Goal: Information Seeking & Learning: Learn about a topic

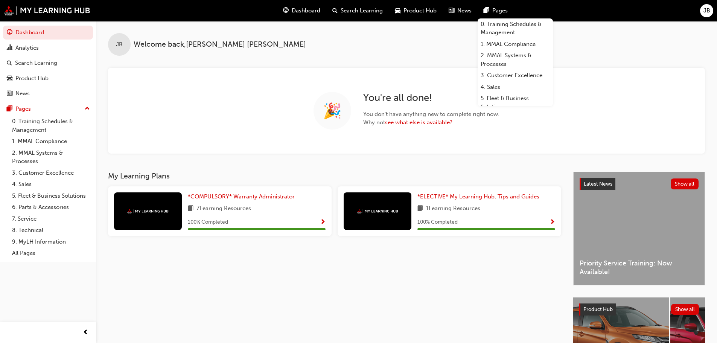
click at [487, 9] on span "pages-icon" at bounding box center [487, 10] width 6 height 9
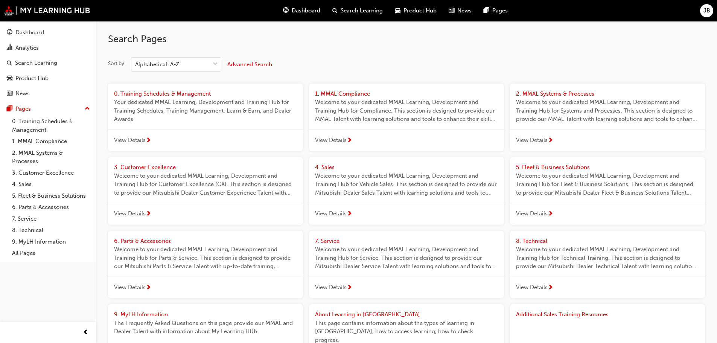
click at [465, 11] on span "News" at bounding box center [464, 10] width 14 height 9
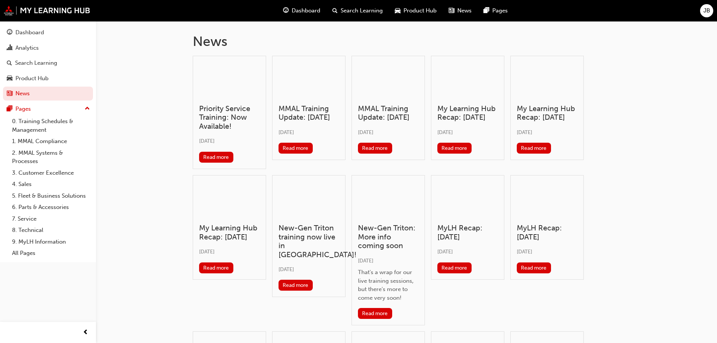
click at [303, 8] on span "Dashboard" at bounding box center [306, 10] width 29 height 9
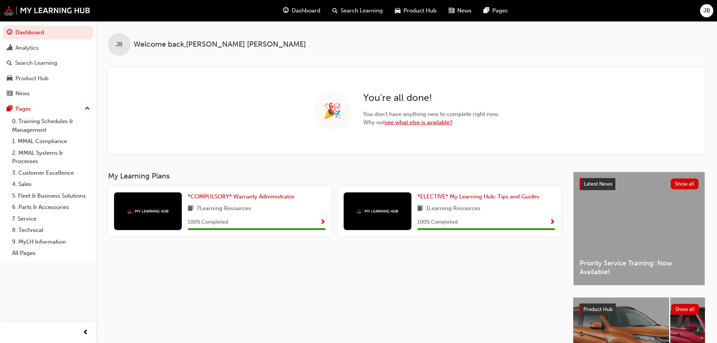
click at [403, 124] on link "see what else is available?" at bounding box center [418, 122] width 67 height 7
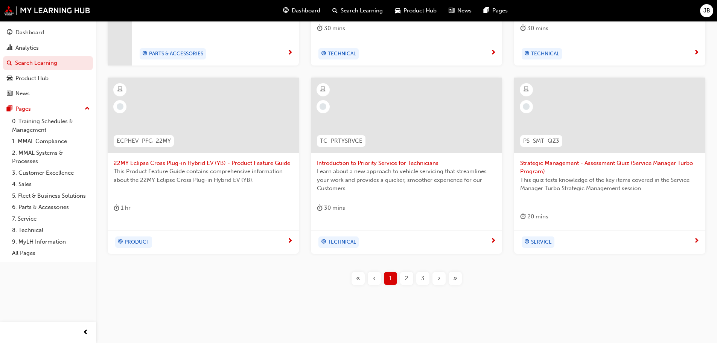
scroll to position [288, 0]
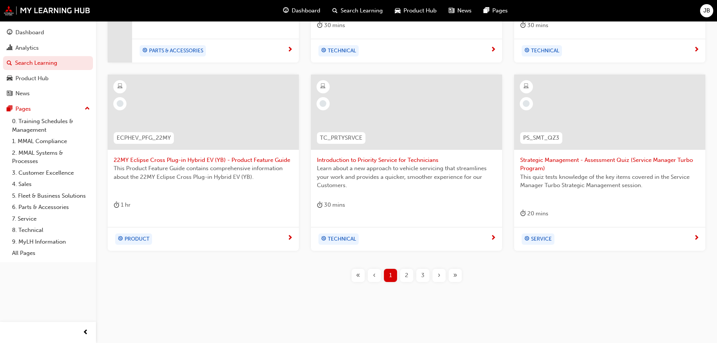
click at [454, 274] on span "»" at bounding box center [455, 275] width 4 height 9
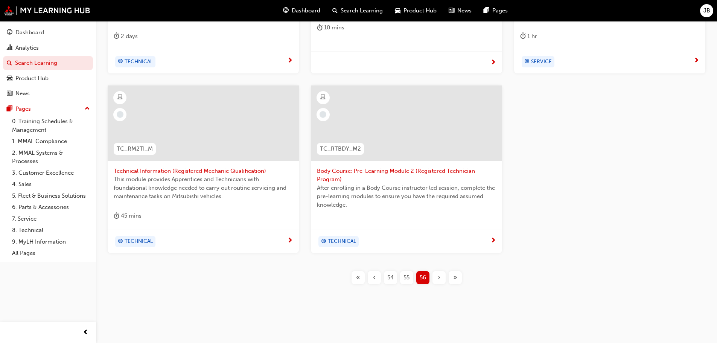
scroll to position [279, 0]
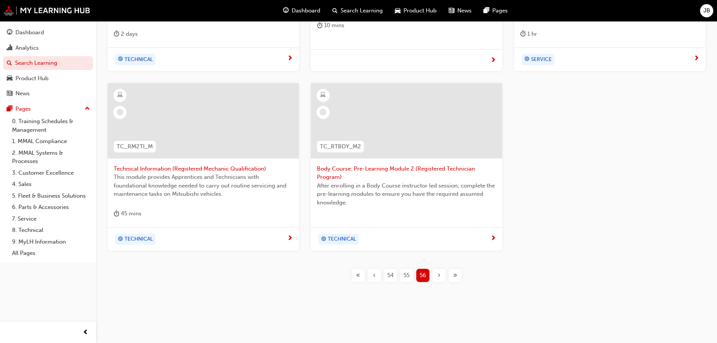
click at [375, 274] on span "‹" at bounding box center [374, 275] width 3 height 9
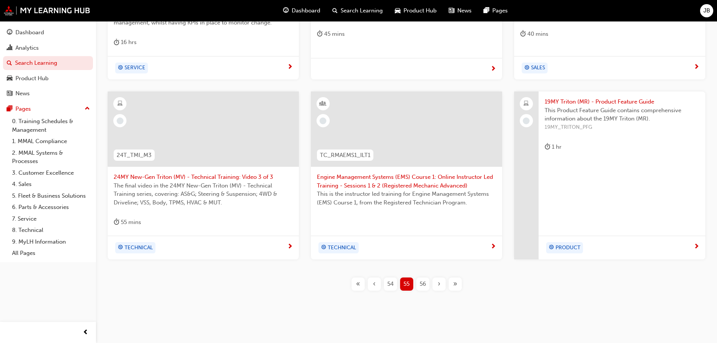
click at [358, 282] on span "«" at bounding box center [358, 284] width 4 height 9
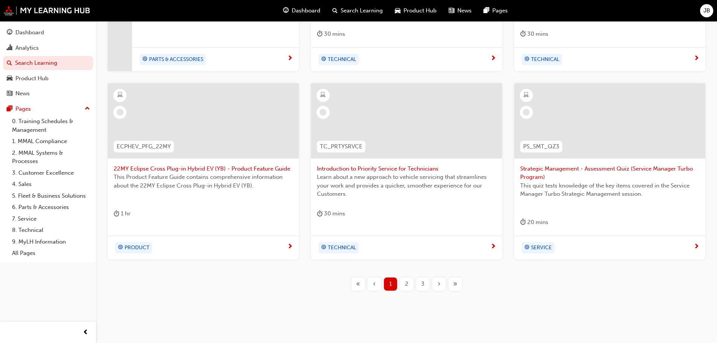
click at [407, 283] on span "2" at bounding box center [406, 284] width 3 height 9
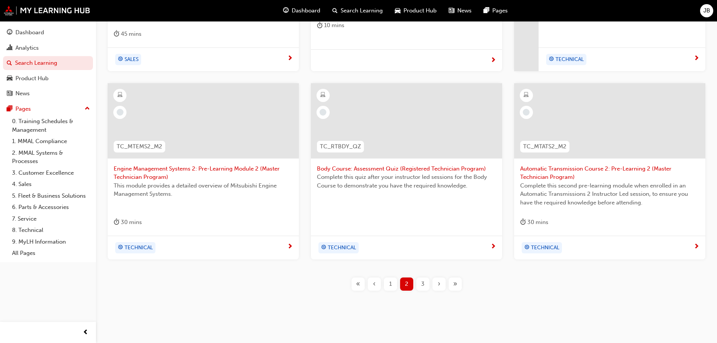
click at [421, 285] on span "3" at bounding box center [422, 284] width 3 height 9
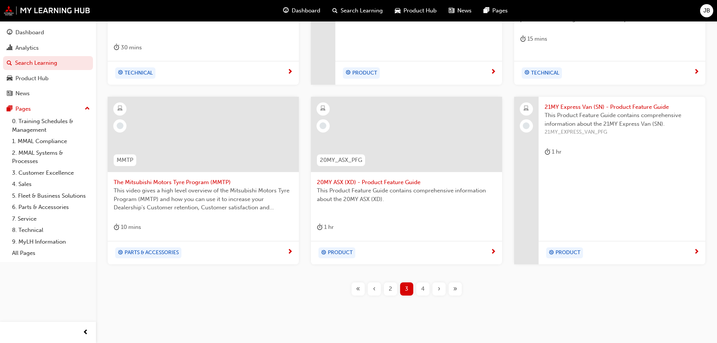
scroll to position [279, 0]
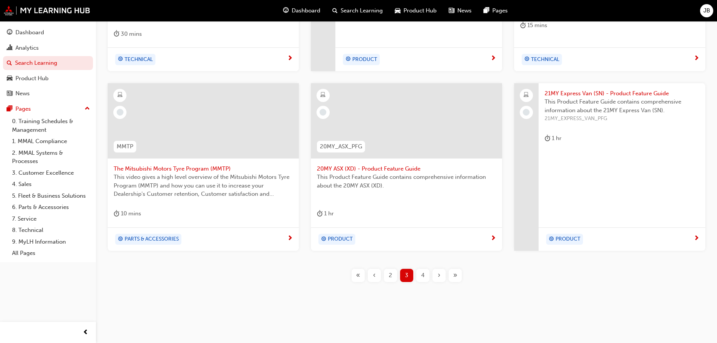
click at [425, 274] on div "4" at bounding box center [422, 275] width 13 height 13
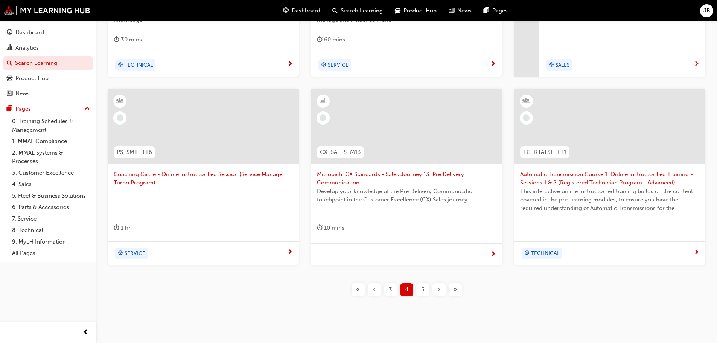
scroll to position [279, 0]
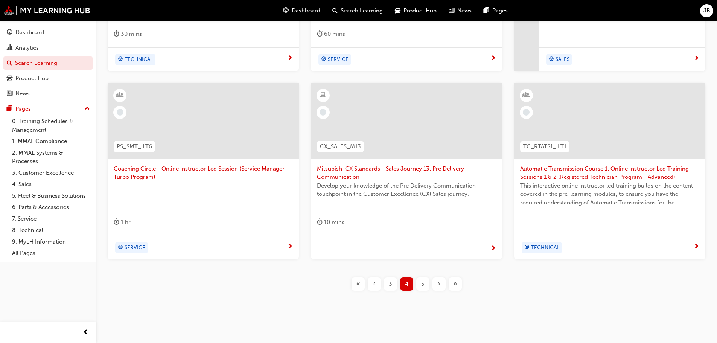
click at [422, 282] on span "5" at bounding box center [422, 284] width 3 height 9
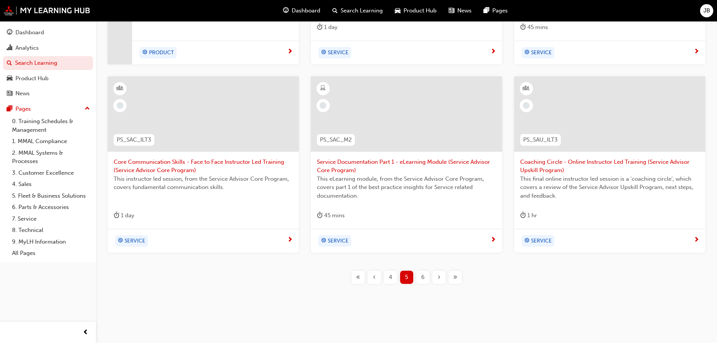
scroll to position [288, 0]
click at [422, 274] on span "6" at bounding box center [422, 275] width 3 height 9
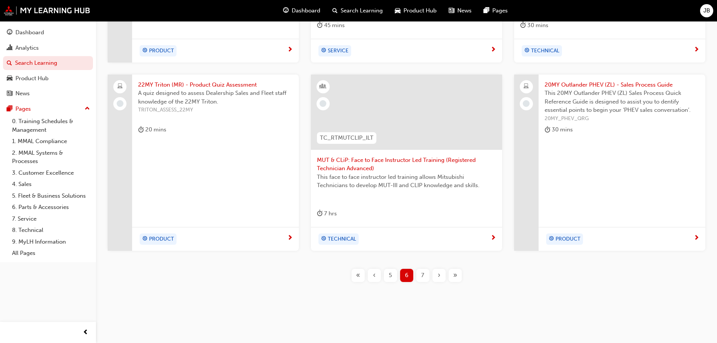
click at [423, 275] on span "7" at bounding box center [422, 275] width 3 height 9
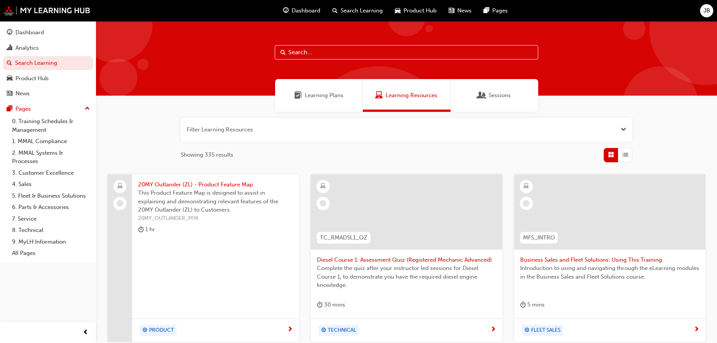
click at [305, 11] on span "Dashboard" at bounding box center [306, 10] width 29 height 9
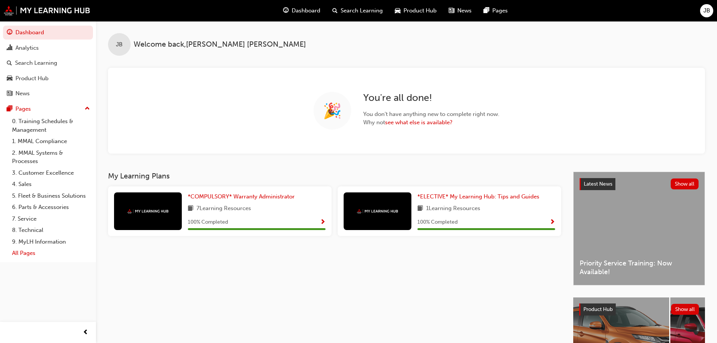
click at [17, 254] on link "All Pages" at bounding box center [51, 253] width 84 height 12
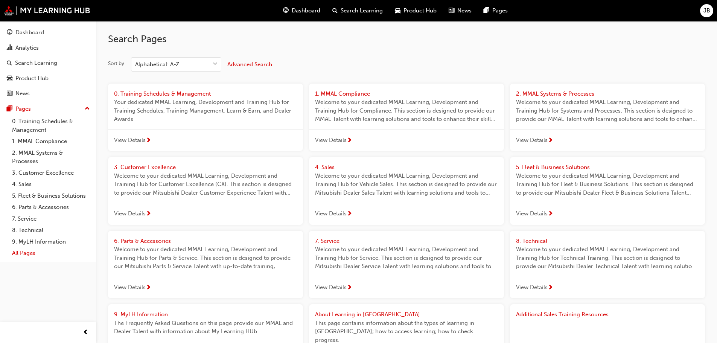
click at [17, 253] on link "All Pages" at bounding box center [51, 253] width 84 height 12
click at [459, 10] on span "News" at bounding box center [464, 10] width 14 height 9
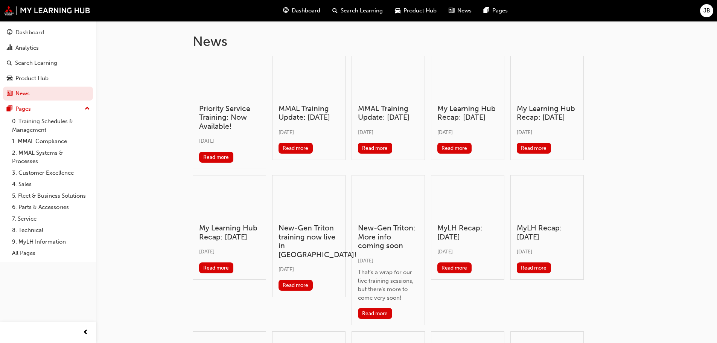
click at [421, 11] on span "Product Hub" at bounding box center [420, 10] width 33 height 9
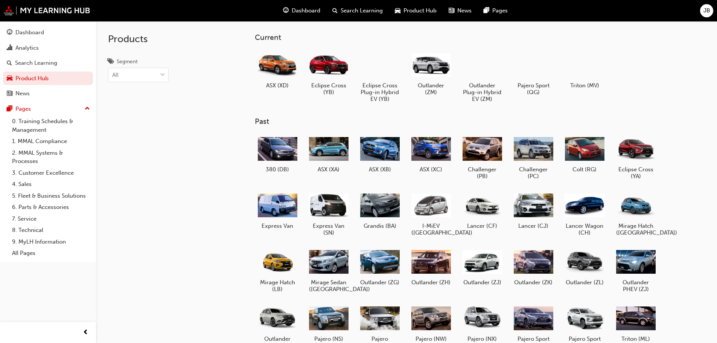
click at [354, 12] on span "Search Learning" at bounding box center [362, 10] width 42 height 9
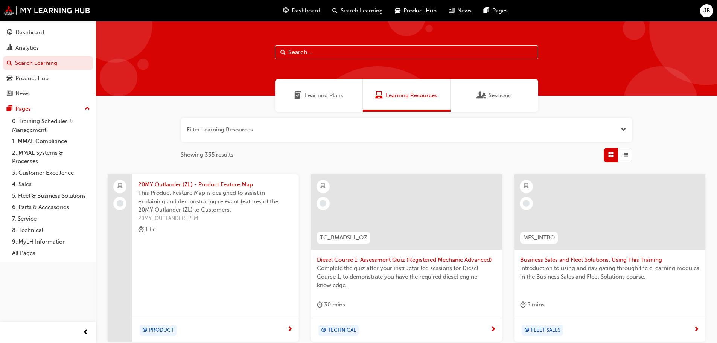
click at [301, 50] on input "text" at bounding box center [407, 52] width 264 height 14
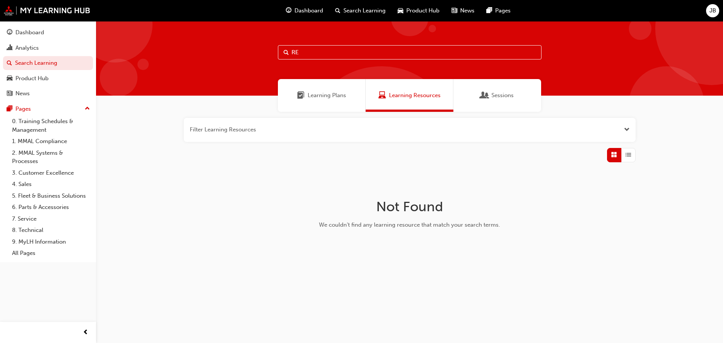
type input "R"
type input "MIRewards"
click at [308, 10] on span "Dashboard" at bounding box center [308, 10] width 29 height 9
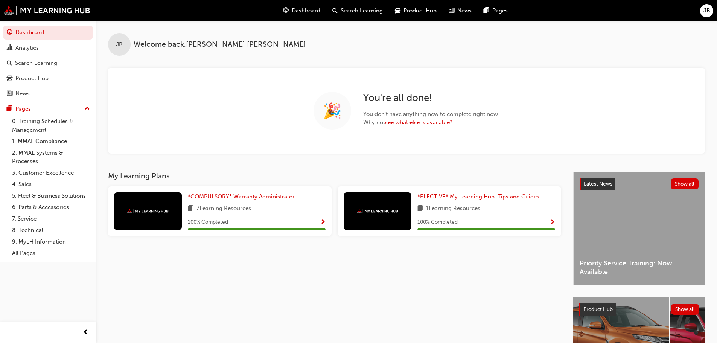
click at [361, 11] on span "Search Learning" at bounding box center [362, 10] width 42 height 9
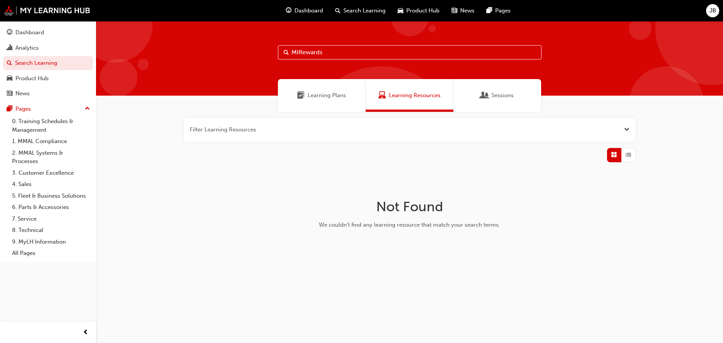
click at [331, 54] on input "MIRewards" at bounding box center [410, 52] width 264 height 14
type input "M"
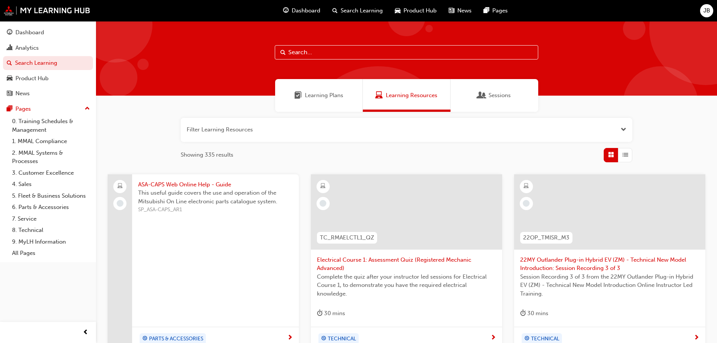
click at [414, 9] on span "Product Hub" at bounding box center [420, 10] width 33 height 9
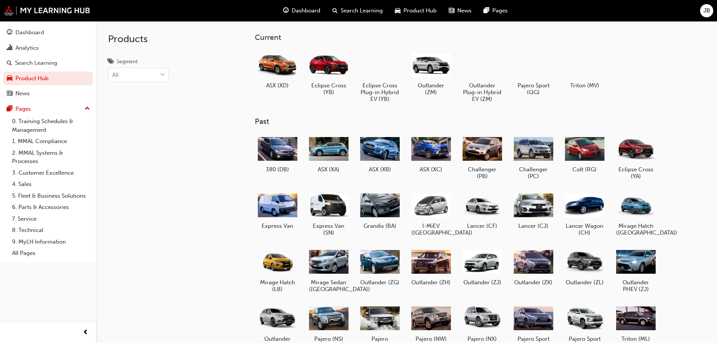
click at [460, 10] on span "News" at bounding box center [464, 10] width 14 height 9
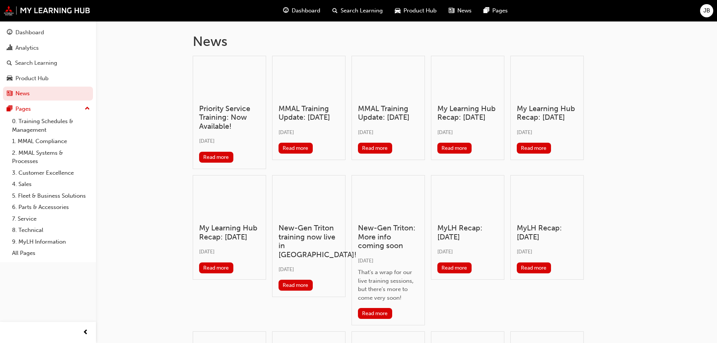
click at [373, 9] on span "Search Learning" at bounding box center [362, 10] width 42 height 9
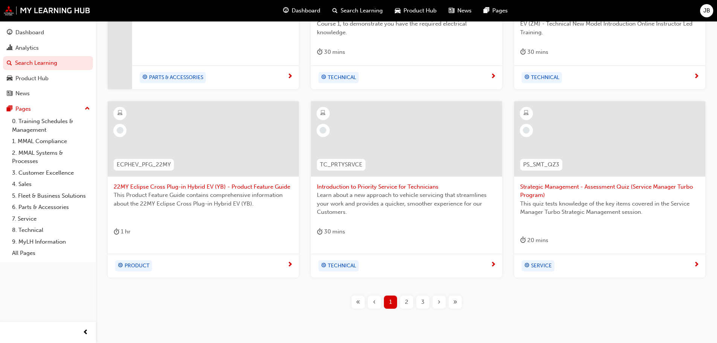
scroll to position [264, 0]
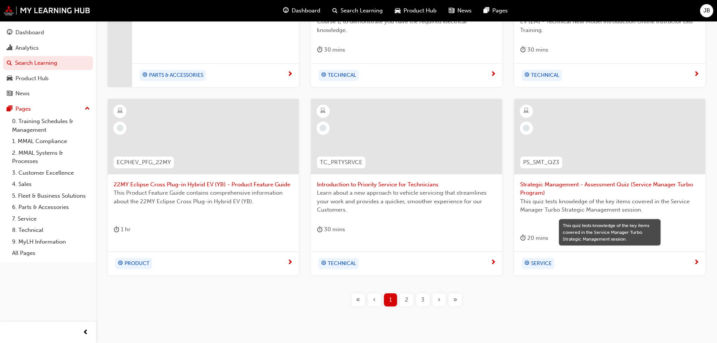
click at [406, 297] on span "2" at bounding box center [406, 300] width 3 height 9
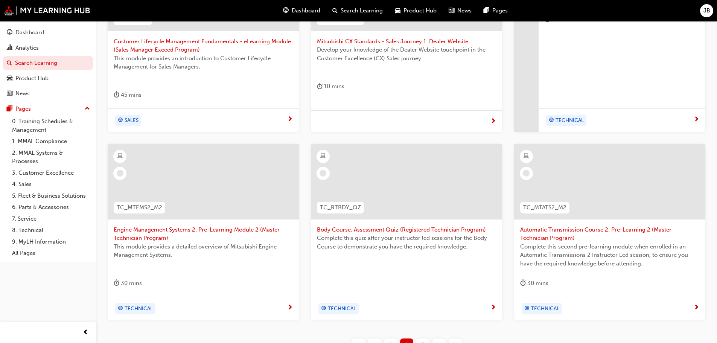
scroll to position [288, 0]
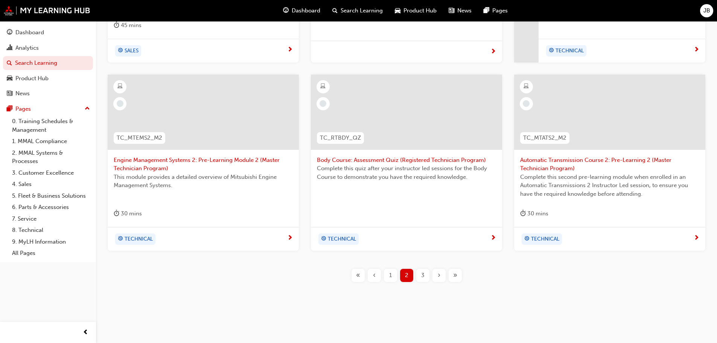
click at [423, 273] on span "3" at bounding box center [422, 275] width 3 height 9
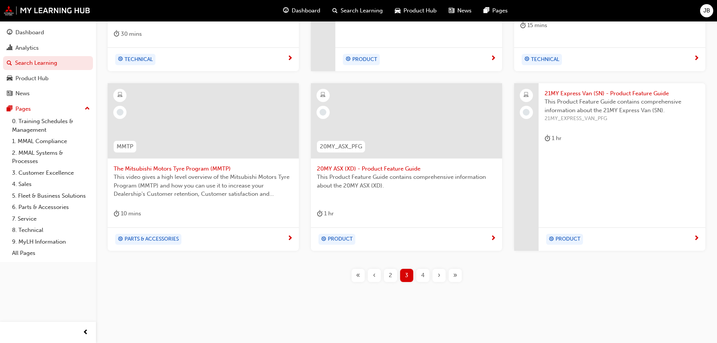
scroll to position [279, 0]
click at [171, 238] on span "PARTS & ACCESSORIES" at bounding box center [152, 239] width 54 height 9
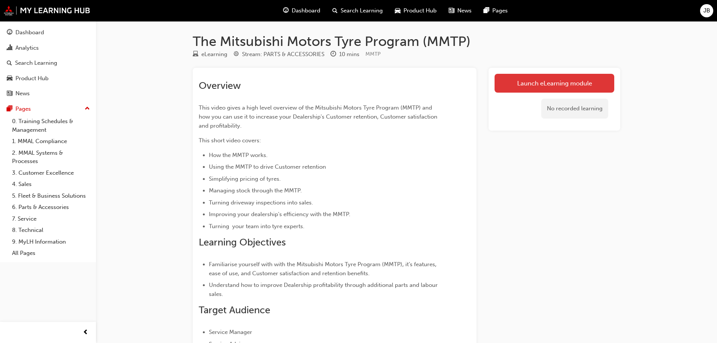
click at [551, 81] on link "Launch eLearning module" at bounding box center [555, 83] width 120 height 19
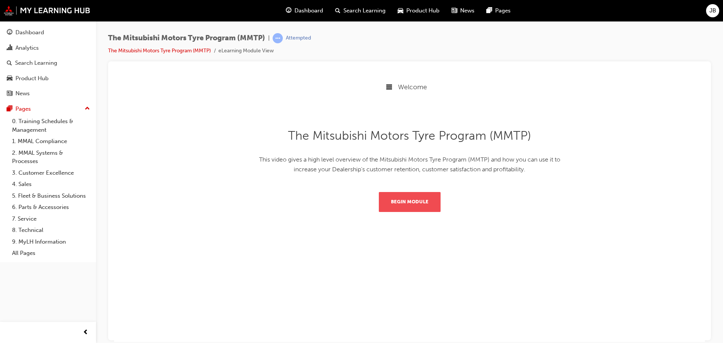
click at [421, 201] on button "Begin Module" at bounding box center [410, 202] width 62 height 20
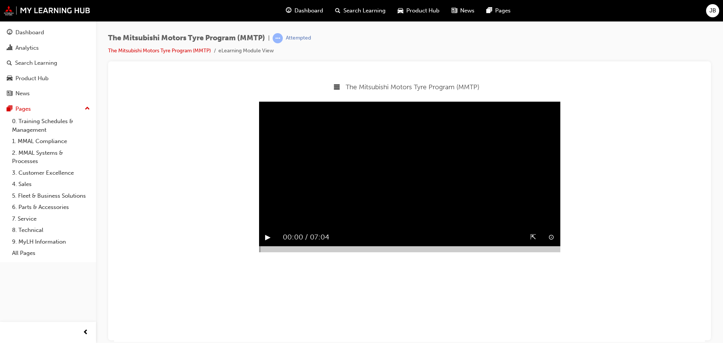
click at [268, 243] on button "▶︎" at bounding box center [268, 237] width 6 height 12
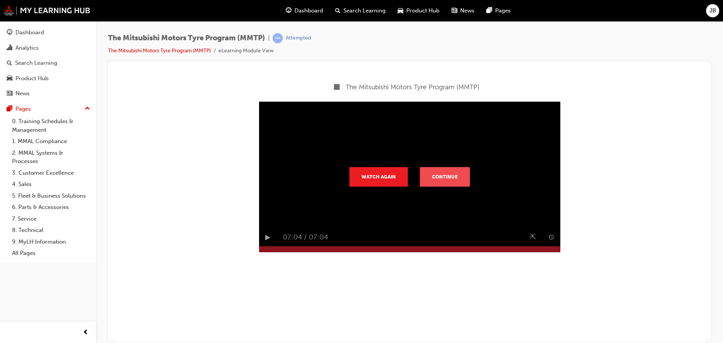
click at [444, 186] on button "Continue" at bounding box center [445, 177] width 50 height 20
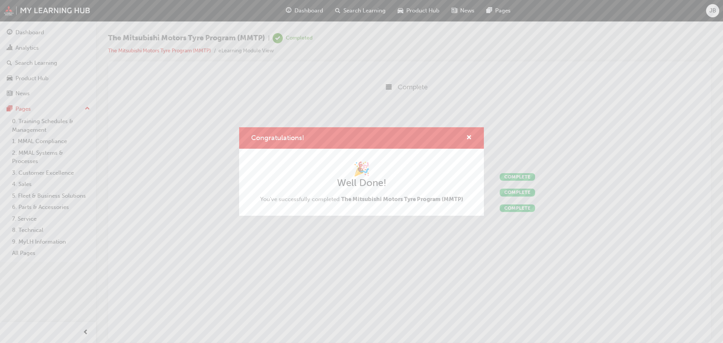
click at [512, 177] on div "Congratulations! 🎉 Well Done! You've successfully completed The Mitsubishi Moto…" at bounding box center [361, 171] width 723 height 343
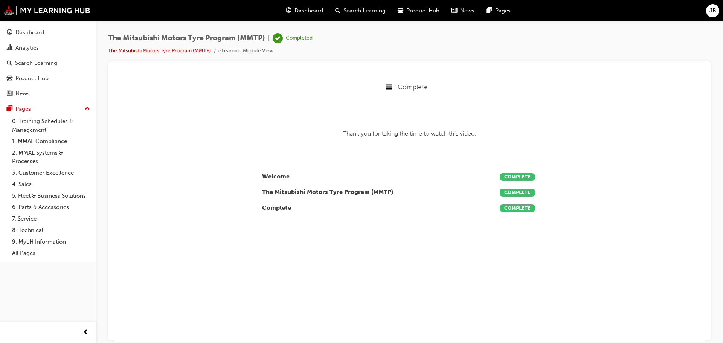
click at [360, 12] on span "Search Learning" at bounding box center [364, 10] width 42 height 9
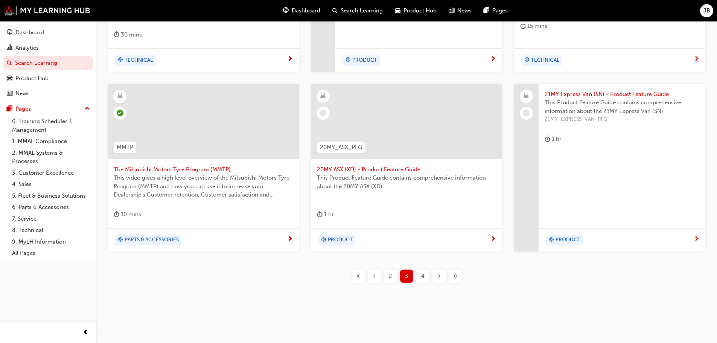
scroll to position [279, 0]
click at [422, 275] on span "4" at bounding box center [422, 275] width 3 height 9
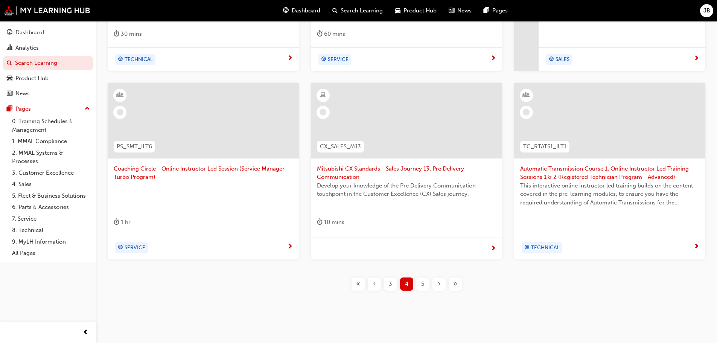
click at [389, 281] on span "3" at bounding box center [390, 284] width 3 height 9
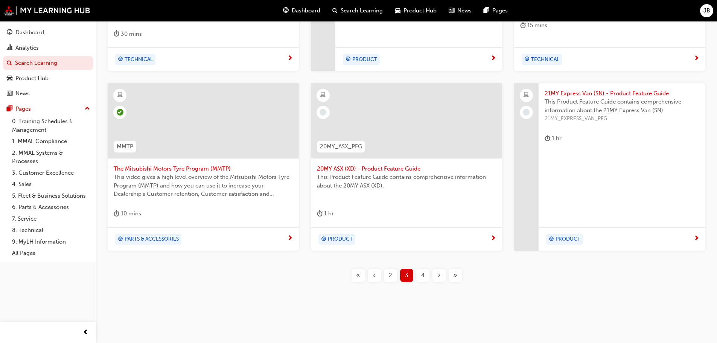
click at [422, 274] on span "4" at bounding box center [422, 275] width 3 height 9
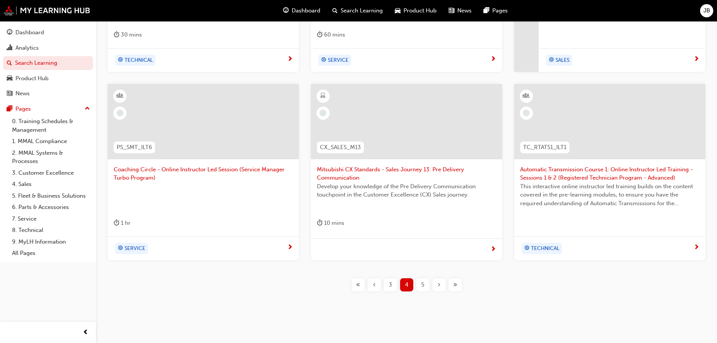
scroll to position [288, 0]
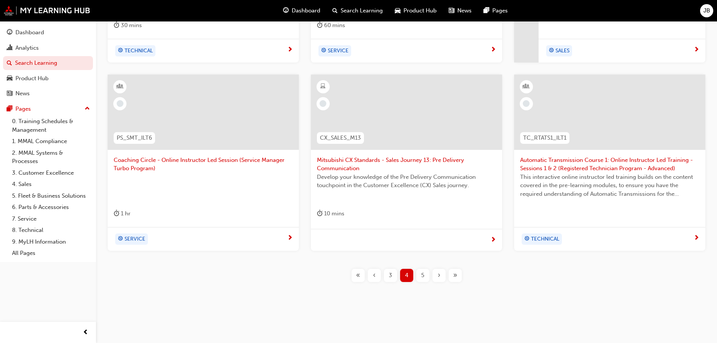
click at [367, 174] on span "Develop your knowledge of the Pre Delivery Communication touchpoint in the Cust…" at bounding box center [406, 181] width 179 height 17
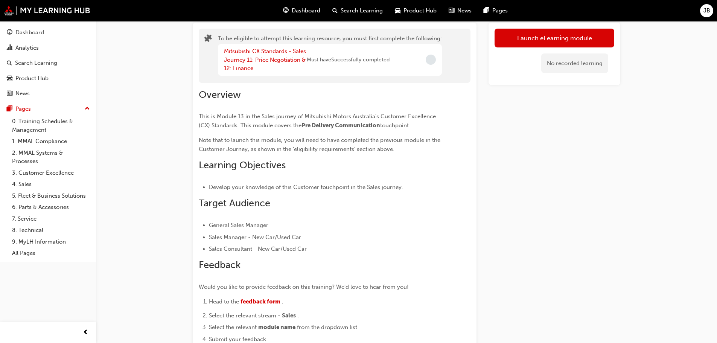
scroll to position [33, 0]
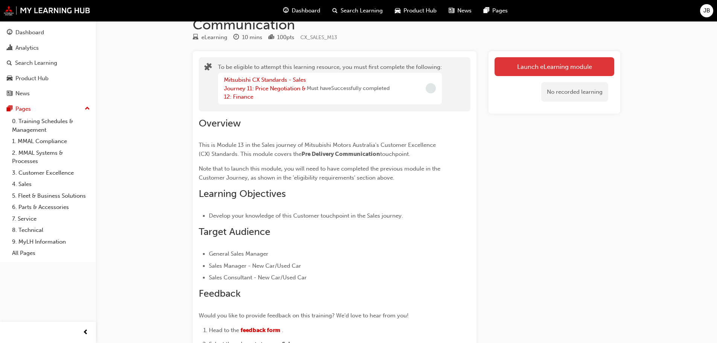
click at [567, 63] on button "Launch eLearning module" at bounding box center [555, 66] width 120 height 19
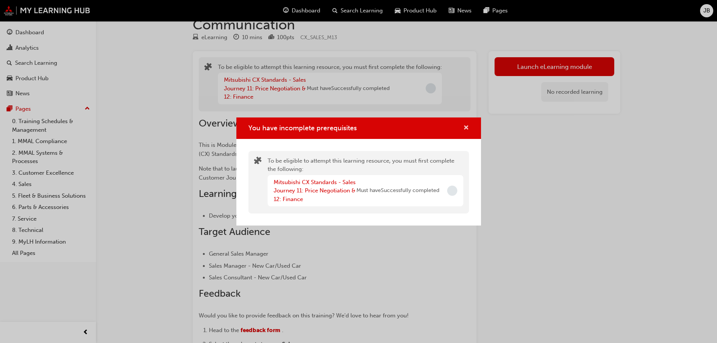
click at [465, 126] on span "cross-icon" at bounding box center [467, 128] width 6 height 7
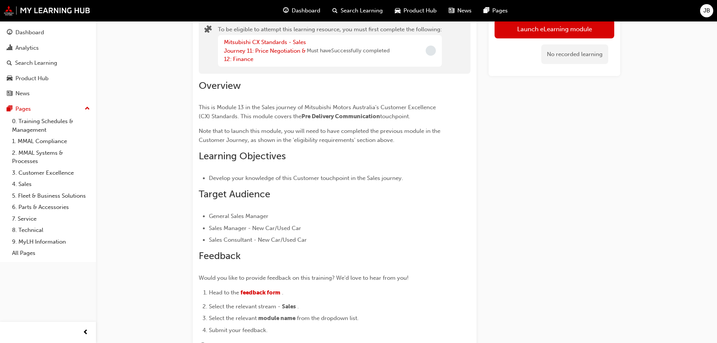
scroll to position [0, 0]
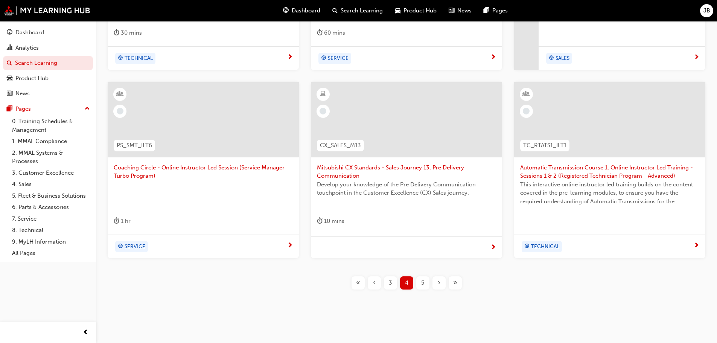
scroll to position [288, 0]
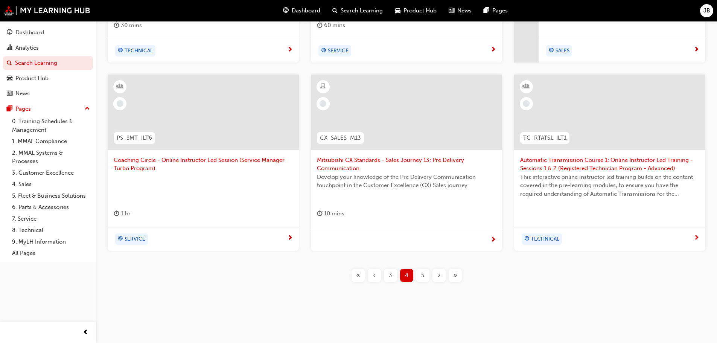
click at [423, 276] on span "5" at bounding box center [422, 275] width 3 height 9
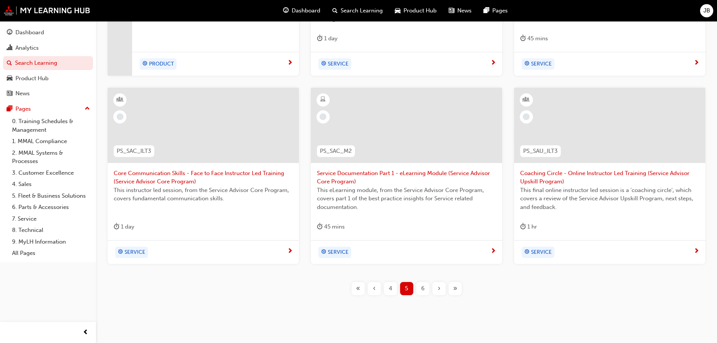
scroll to position [288, 0]
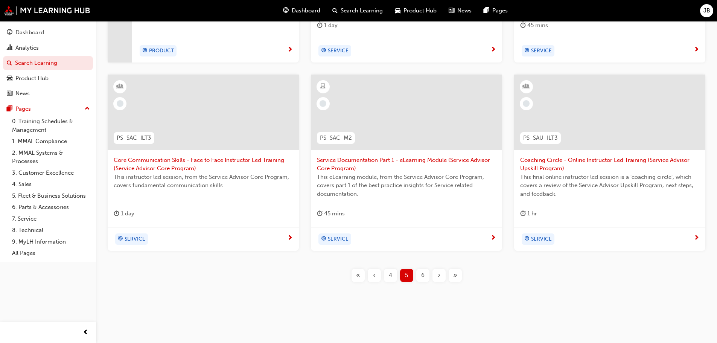
click at [423, 274] on span "6" at bounding box center [422, 275] width 3 height 9
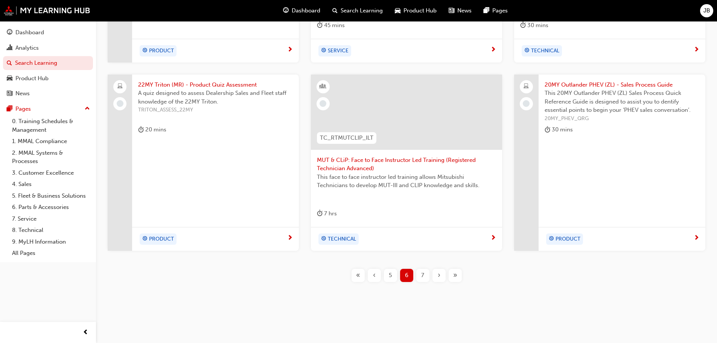
click at [422, 275] on span "7" at bounding box center [422, 275] width 3 height 9
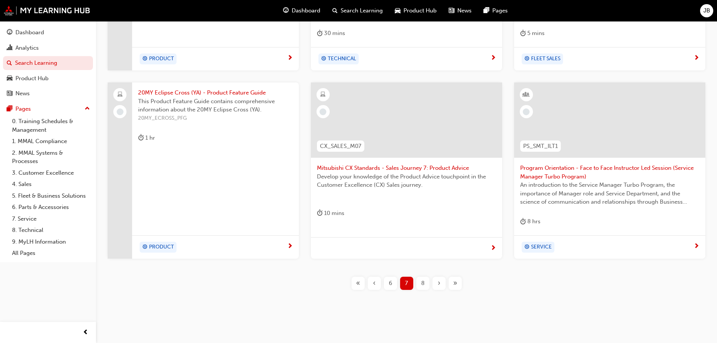
scroll to position [279, 0]
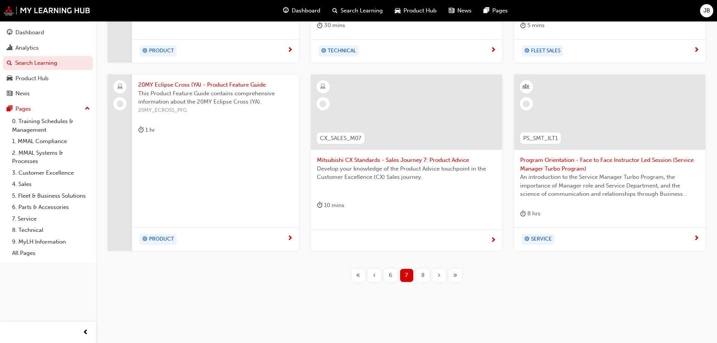
click at [424, 274] on span "8" at bounding box center [422, 275] width 3 height 9
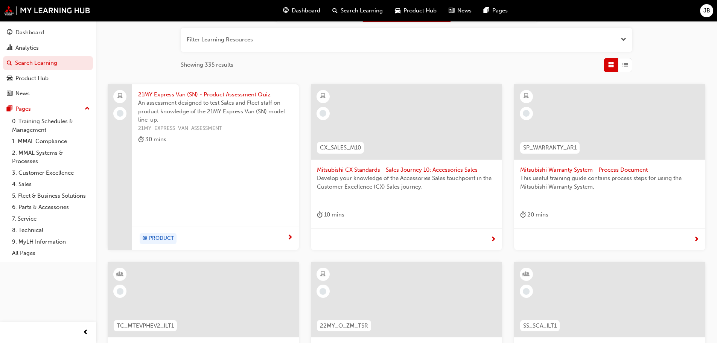
scroll to position [89, 0]
click at [576, 179] on span "This useful training guide contains process steps for using the Mitsubishi Warr…" at bounding box center [609, 183] width 179 height 17
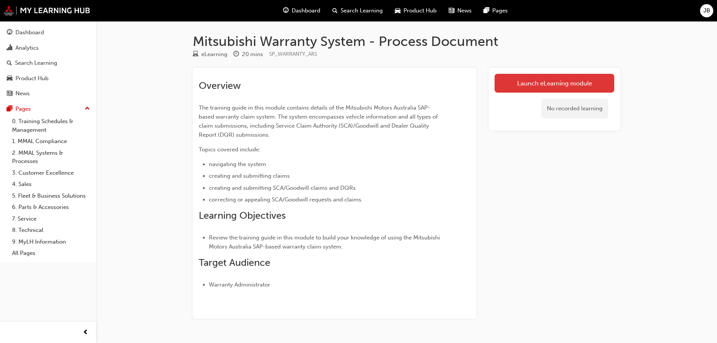
click at [560, 84] on link "Launch eLearning module" at bounding box center [555, 83] width 120 height 19
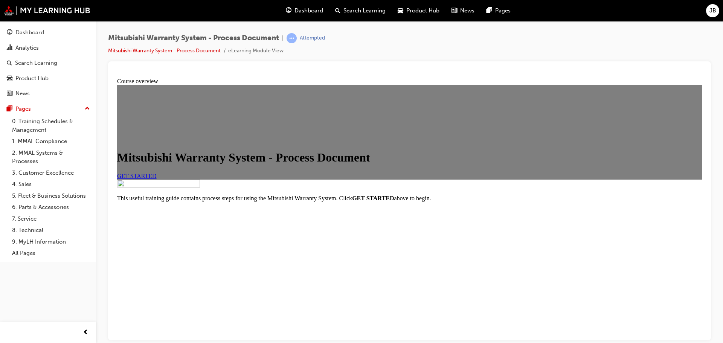
scroll to position [75, 0]
click at [157, 172] on span "GET STARTED" at bounding box center [137, 175] width 40 height 6
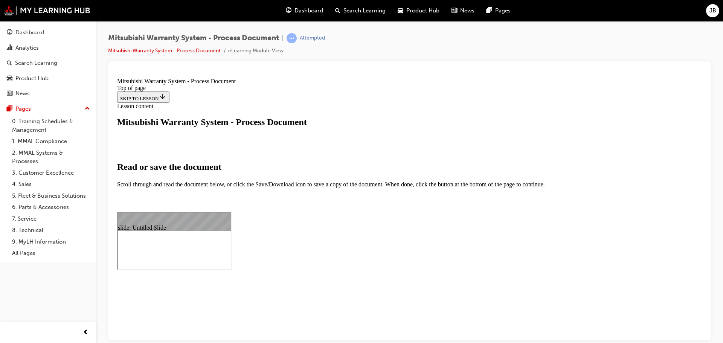
scroll to position [0, 0]
select select "auto"
drag, startPoint x: 478, startPoint y: 996, endPoint x: 496, endPoint y: 1033, distance: 41.4
drag, startPoint x: 493, startPoint y: 867, endPoint x: 739, endPoint y: 875, distance: 245.6
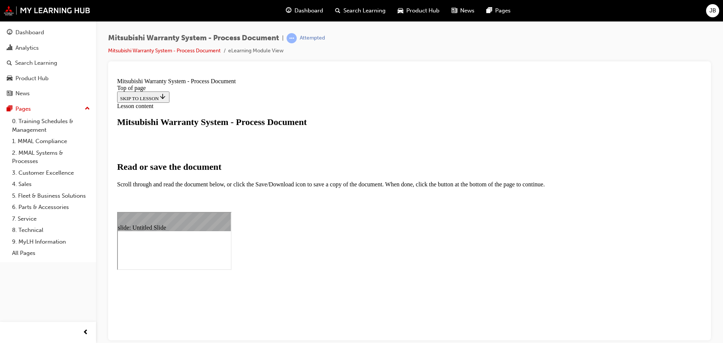
click at [203, 50] on link "Mitsubishi Warranty System - Process Document" at bounding box center [164, 50] width 113 height 6
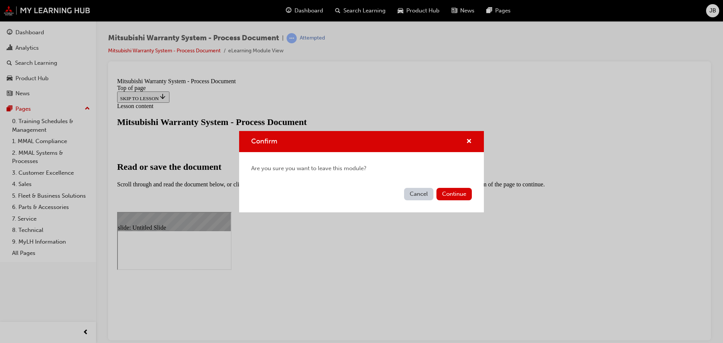
click at [429, 194] on button "Cancel" at bounding box center [418, 194] width 29 height 12
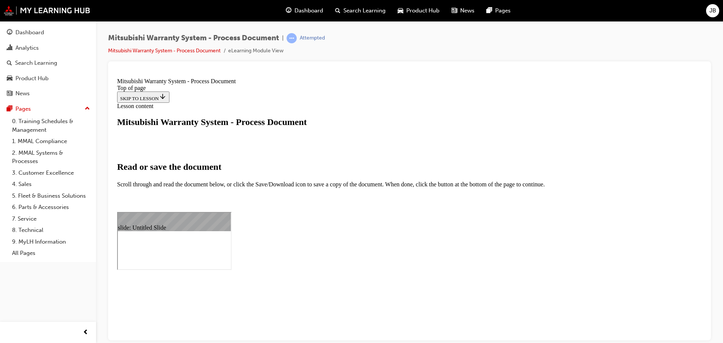
type input "142"
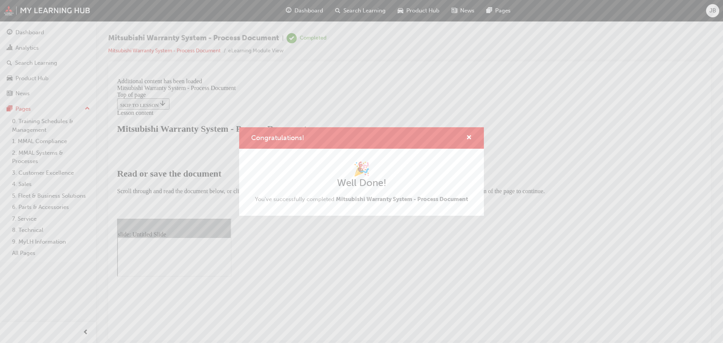
click at [498, 288] on div "Congratulations! 🎉 Well Done! You've successfully completed Mitsubishi Warranty…" at bounding box center [361, 171] width 723 height 343
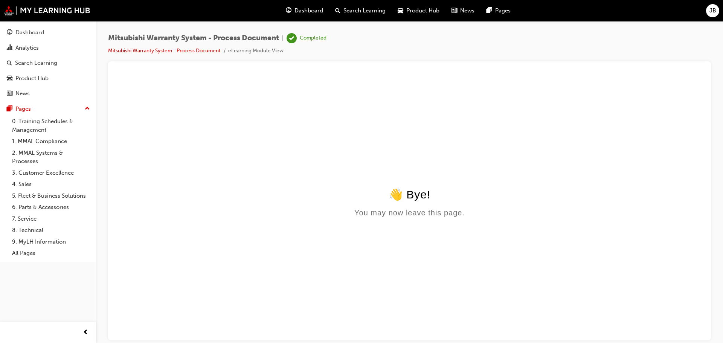
click at [358, 12] on span "Search Learning" at bounding box center [364, 10] width 42 height 9
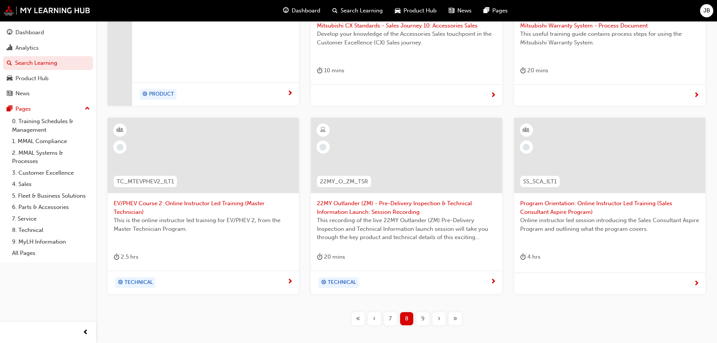
scroll to position [278, 0]
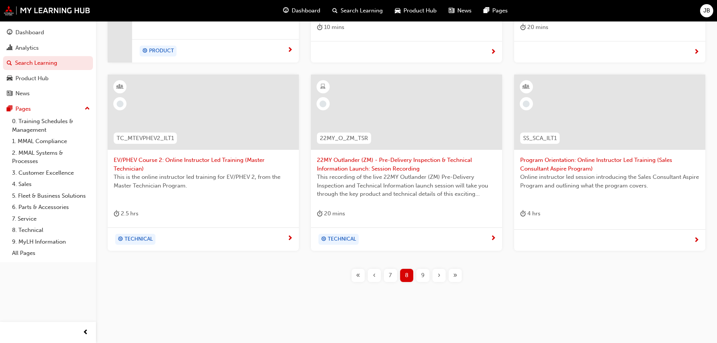
click at [425, 275] on div "9" at bounding box center [422, 275] width 13 height 13
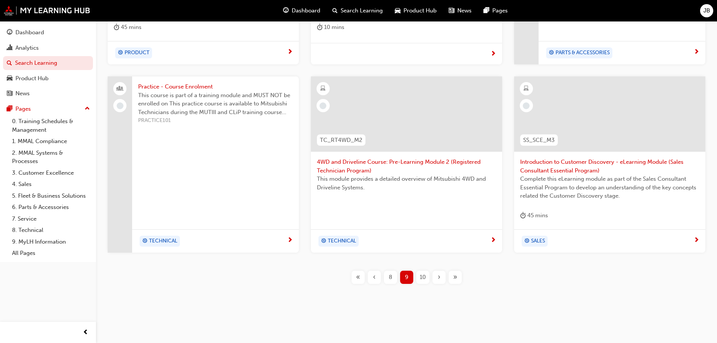
click at [423, 275] on span "10" at bounding box center [423, 277] width 6 height 9
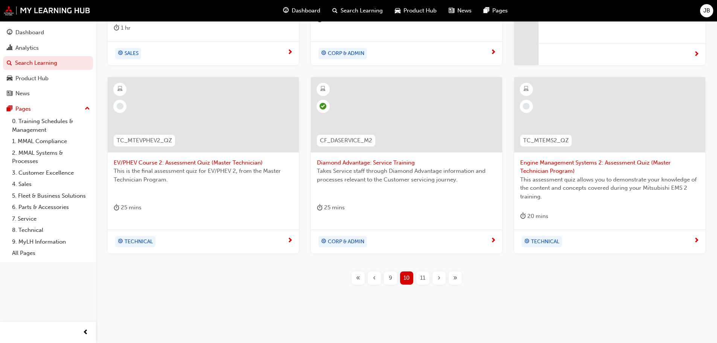
scroll to position [288, 0]
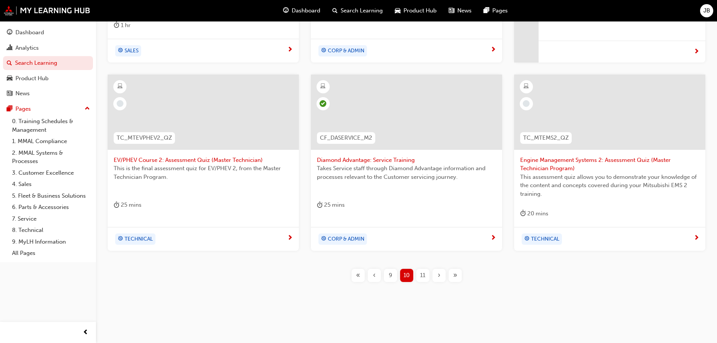
click at [424, 275] on span "11" at bounding box center [422, 275] width 5 height 9
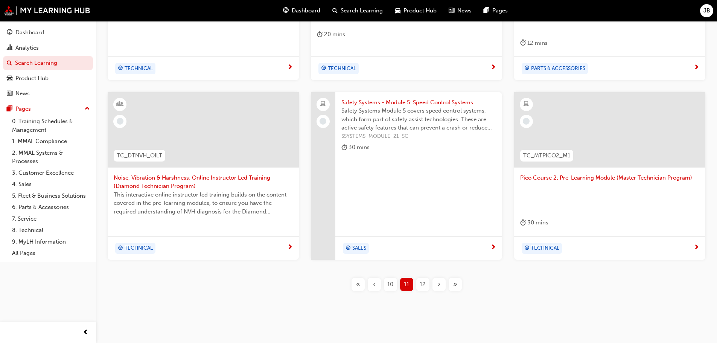
scroll to position [271, 0]
click at [422, 279] on span "12" at bounding box center [423, 283] width 6 height 9
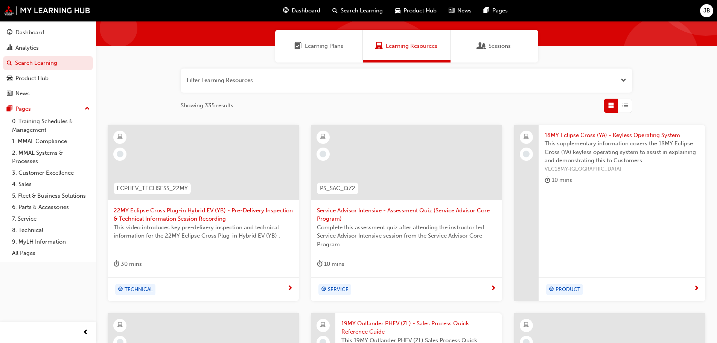
scroll to position [45, 0]
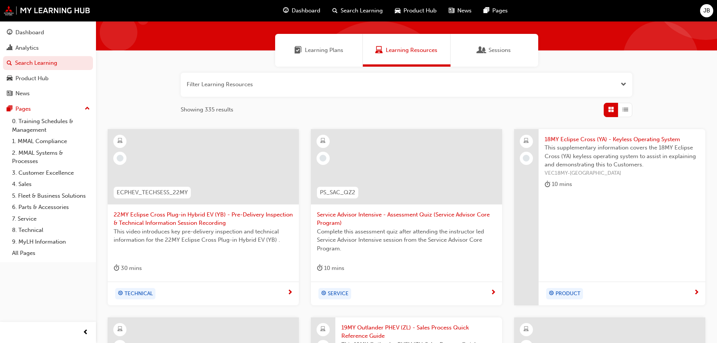
click at [574, 294] on span "PRODUCT" at bounding box center [568, 294] width 25 height 9
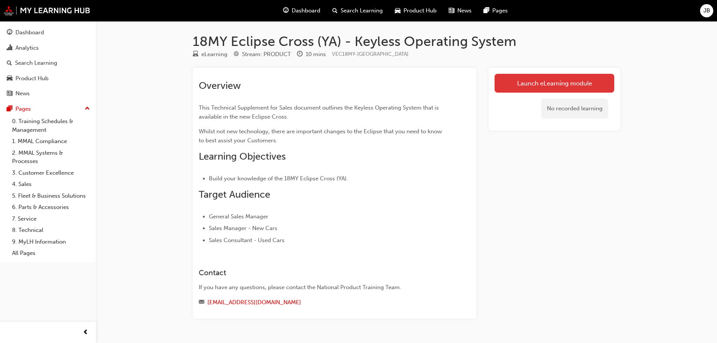
click at [554, 82] on link "Launch eLearning module" at bounding box center [555, 83] width 120 height 19
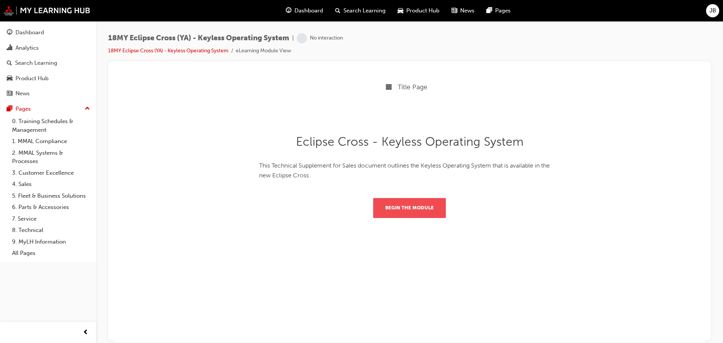
click at [413, 209] on button "Begin the module" at bounding box center [409, 208] width 73 height 20
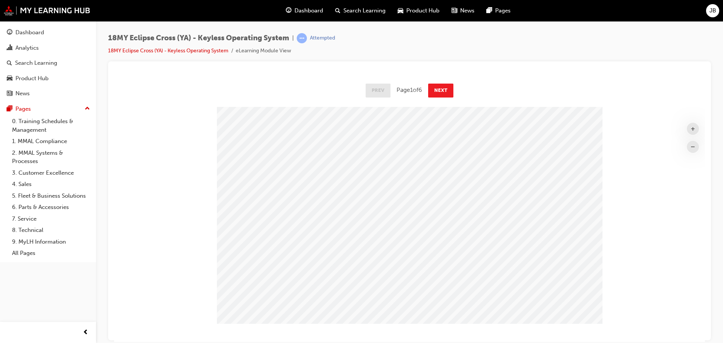
scroll to position [44, 0]
click at [441, 85] on button "Next" at bounding box center [440, 84] width 25 height 14
click at [440, 81] on button "Next" at bounding box center [440, 84] width 25 height 14
click at [444, 81] on button "Next" at bounding box center [440, 84] width 25 height 14
click at [442, 82] on button "Next" at bounding box center [441, 84] width 25 height 14
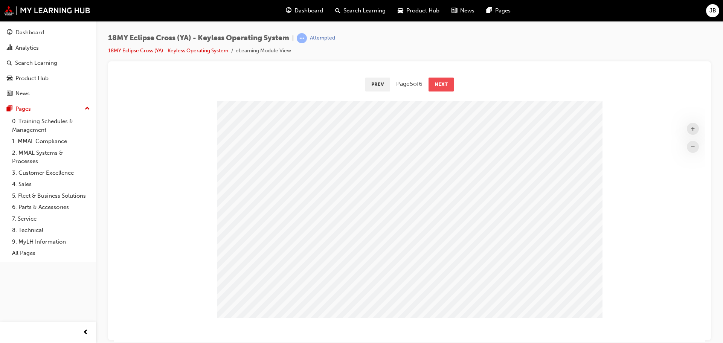
click at [444, 84] on button "Next" at bounding box center [440, 84] width 25 height 14
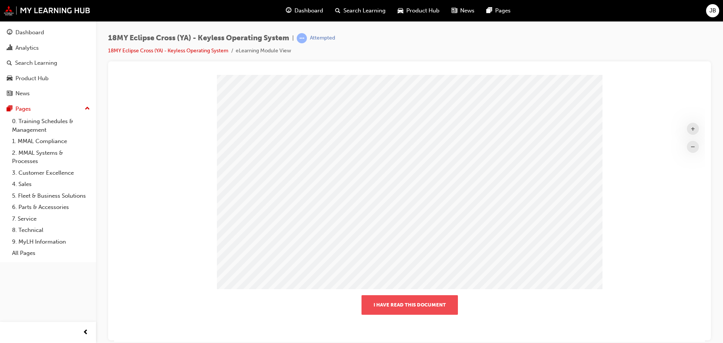
click at [411, 302] on button "I have read this document" at bounding box center [409, 305] width 96 height 20
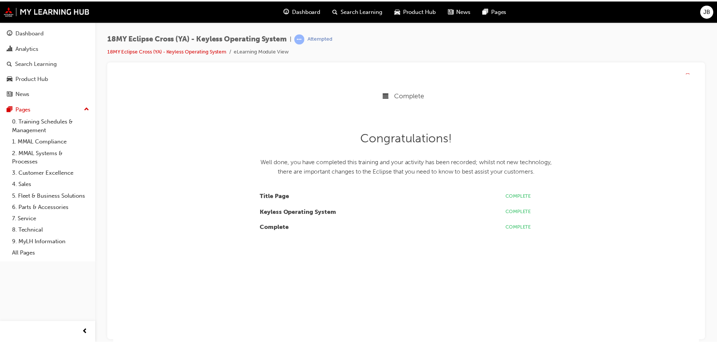
scroll to position [134, 602]
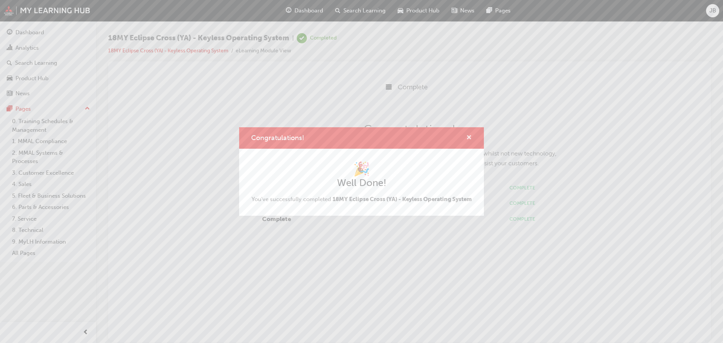
click at [470, 135] on span "cross-icon" at bounding box center [469, 138] width 6 height 7
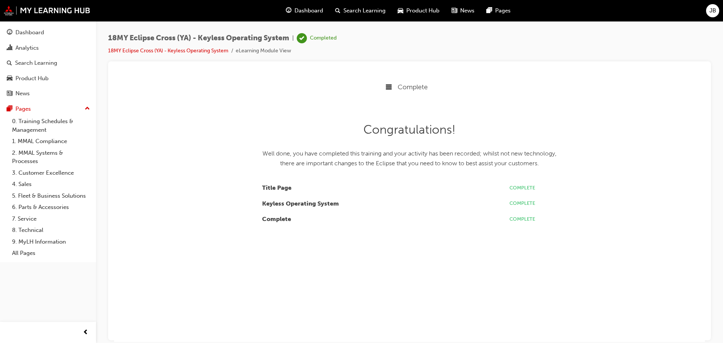
click at [352, 11] on span "Search Learning" at bounding box center [364, 10] width 42 height 9
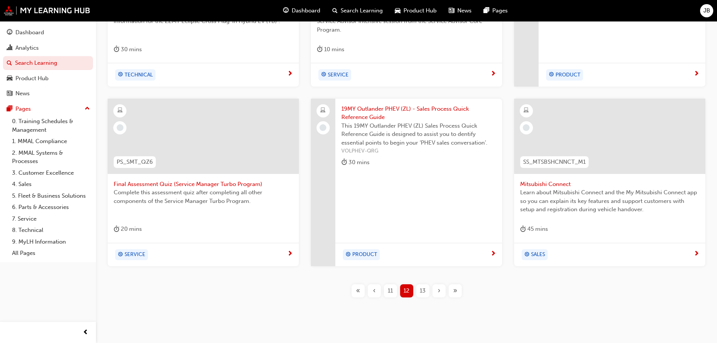
scroll to position [279, 0]
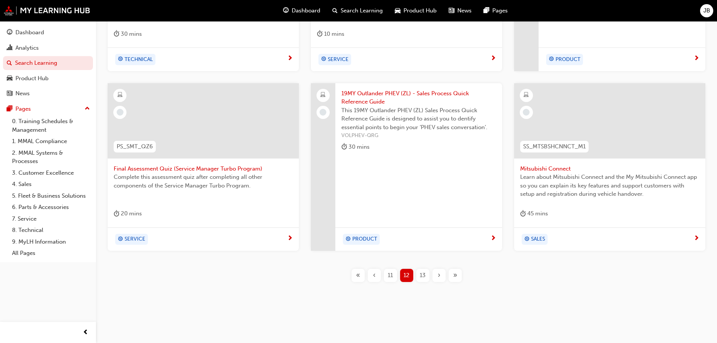
click at [424, 275] on span "13" at bounding box center [423, 275] width 6 height 9
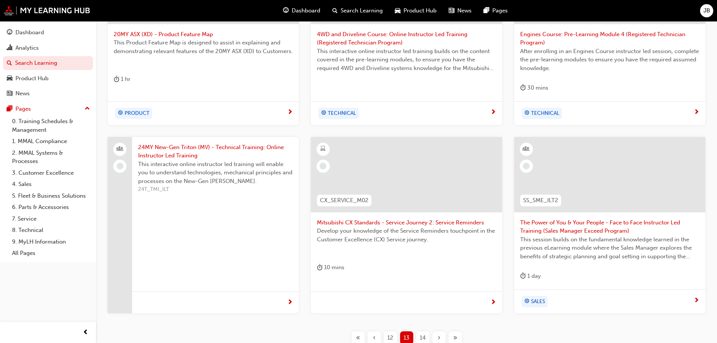
scroll to position [242, 0]
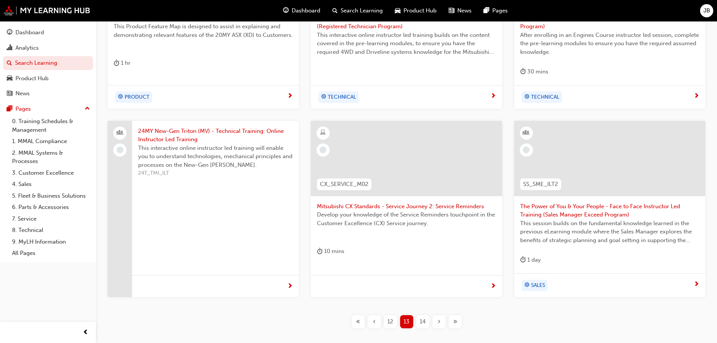
click at [380, 215] on span "Develop your knowledge of the Service Reminders touchpoint in the Customer Exce…" at bounding box center [406, 218] width 179 height 17
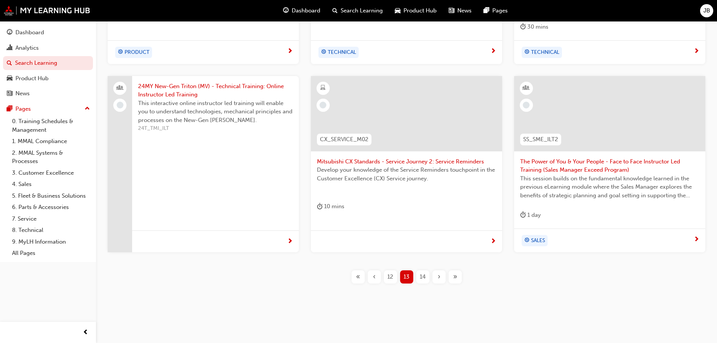
scroll to position [288, 0]
click at [422, 274] on span "14" at bounding box center [423, 275] width 6 height 9
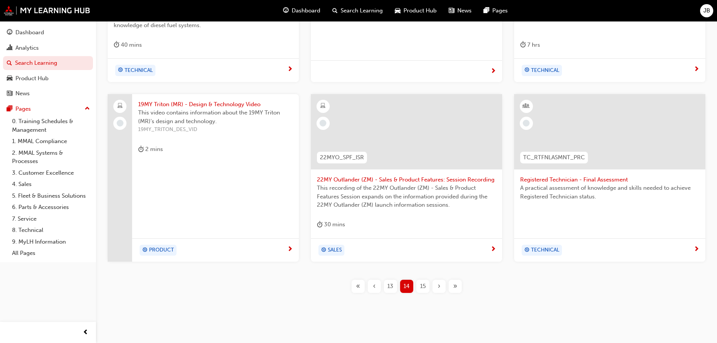
scroll to position [279, 0]
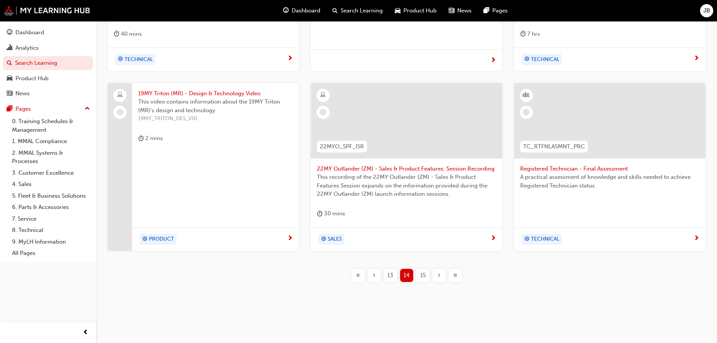
click at [424, 274] on span "15" at bounding box center [423, 275] width 6 height 9
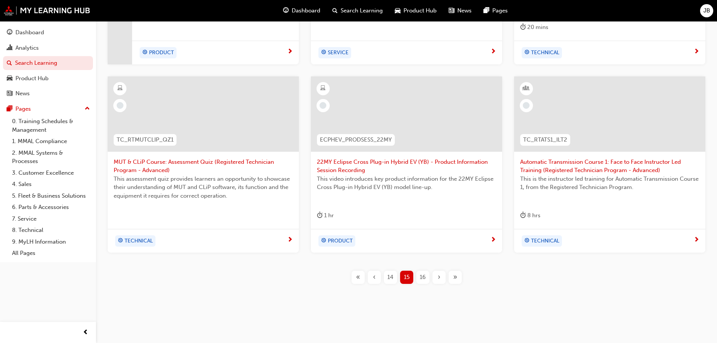
scroll to position [288, 0]
click at [424, 274] on span "16" at bounding box center [423, 275] width 6 height 9
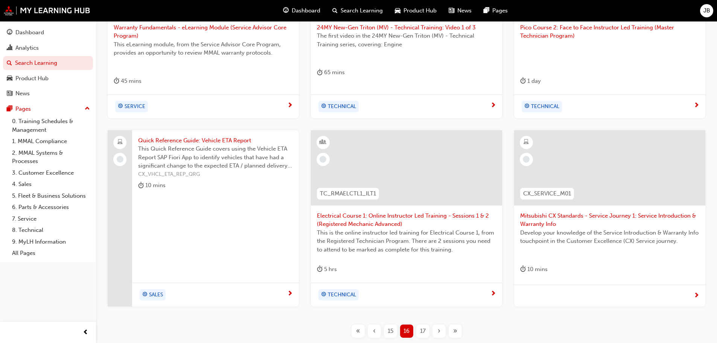
scroll to position [250, 0]
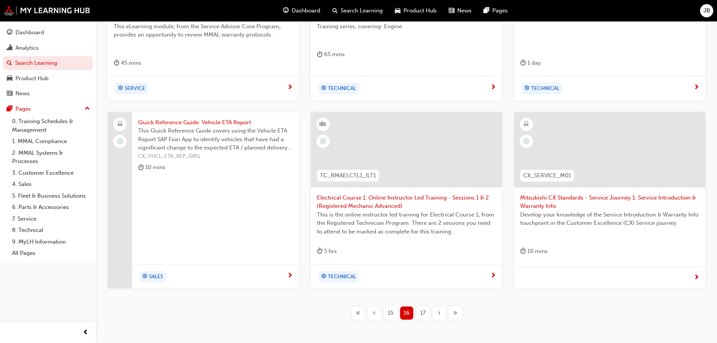
click at [423, 313] on span "17" at bounding box center [423, 313] width 6 height 9
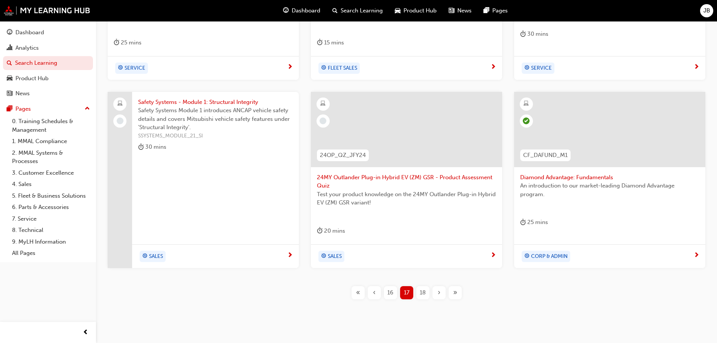
scroll to position [288, 0]
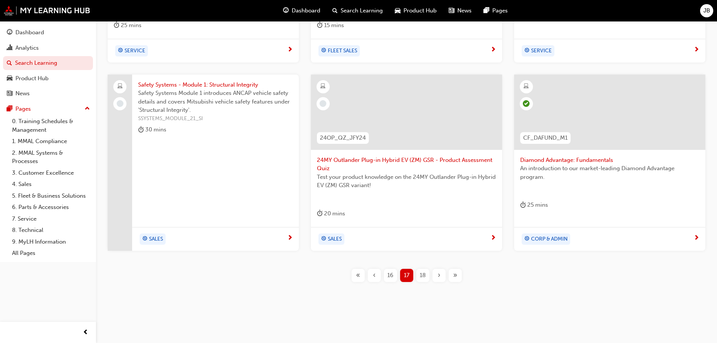
click at [422, 274] on span "18" at bounding box center [423, 275] width 6 height 9
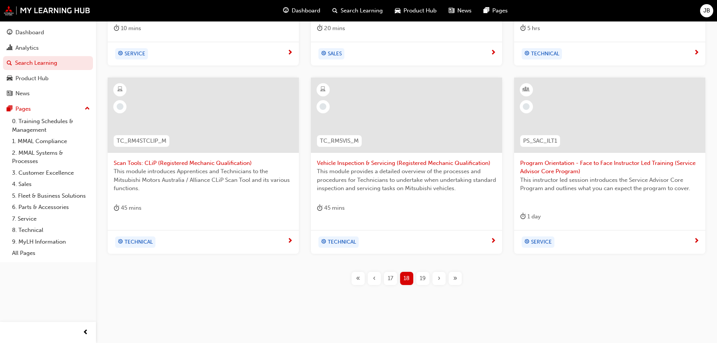
scroll to position [288, 0]
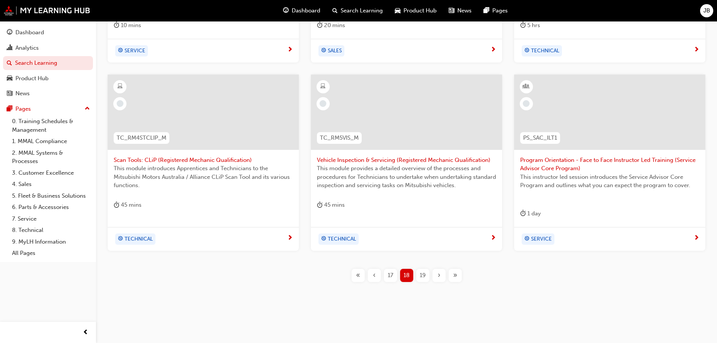
click at [424, 275] on span "19" at bounding box center [423, 275] width 6 height 9
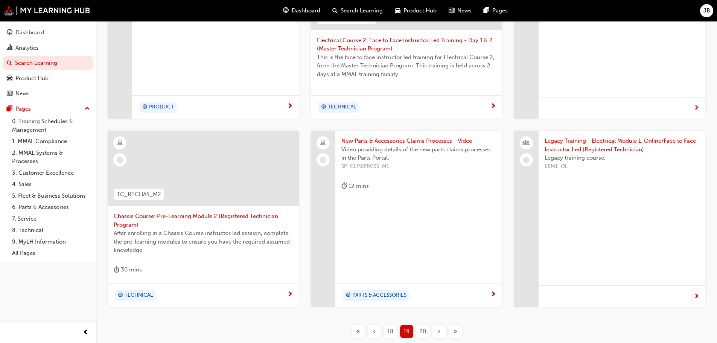
scroll to position [238, 0]
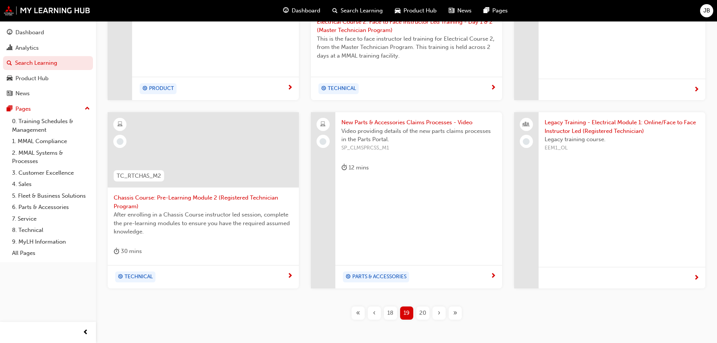
click at [391, 126] on span "New Parts & Accessories Claims Processes - Video" at bounding box center [419, 122] width 155 height 9
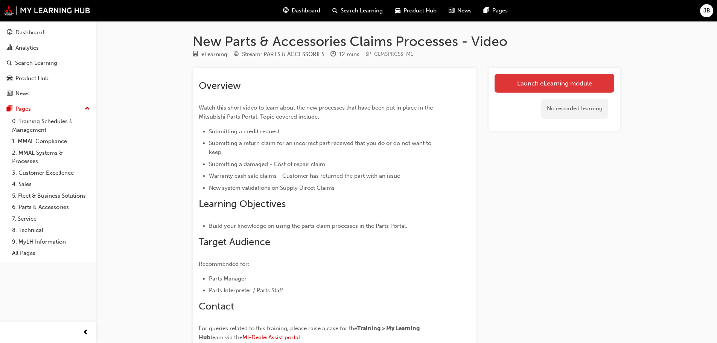
click at [550, 83] on link "Launch eLearning module" at bounding box center [555, 83] width 120 height 19
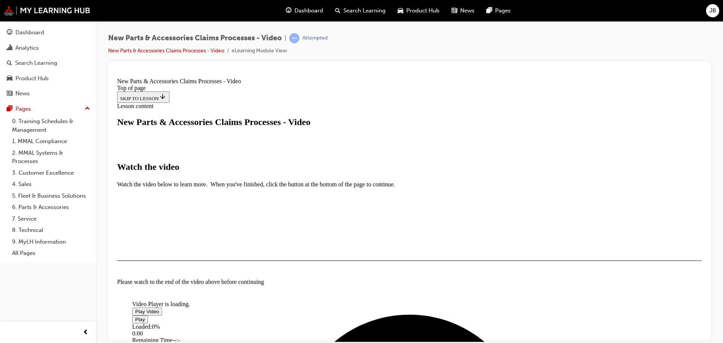
scroll to position [75, 0]
click at [135, 308] on span "Video player" at bounding box center [135, 311] width 0 height 6
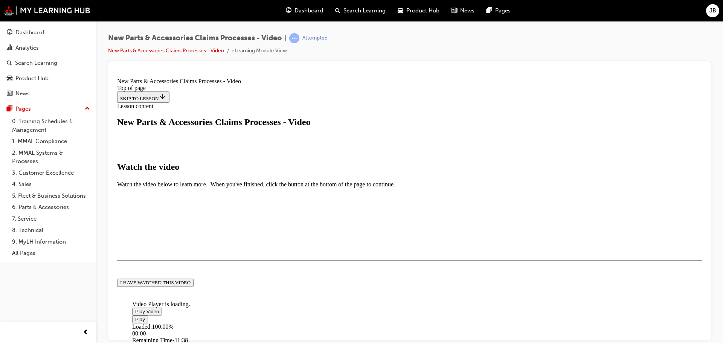
scroll to position [177, 0]
click at [194, 282] on button "I HAVE WATCHED THIS VIDEO" at bounding box center [155, 282] width 76 height 8
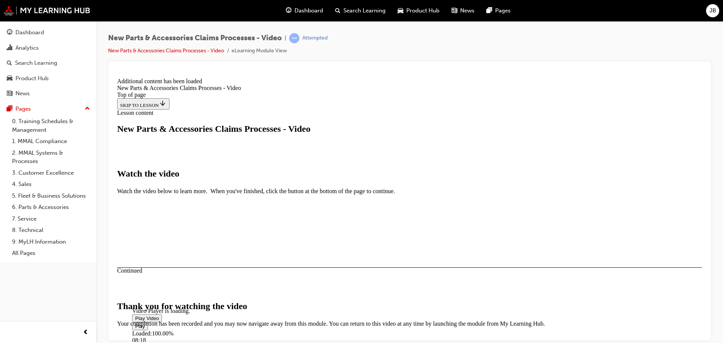
scroll to position [239, 0]
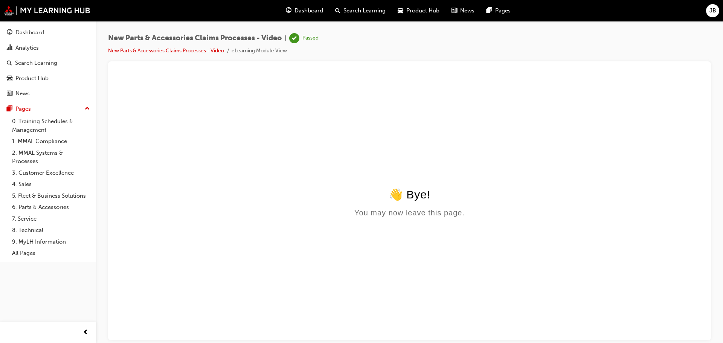
scroll to position [0, 0]
click at [422, 135] on html "👋 Bye! You may now leave this page." at bounding box center [409, 147] width 591 height 145
